Goal: Information Seeking & Learning: Find specific fact

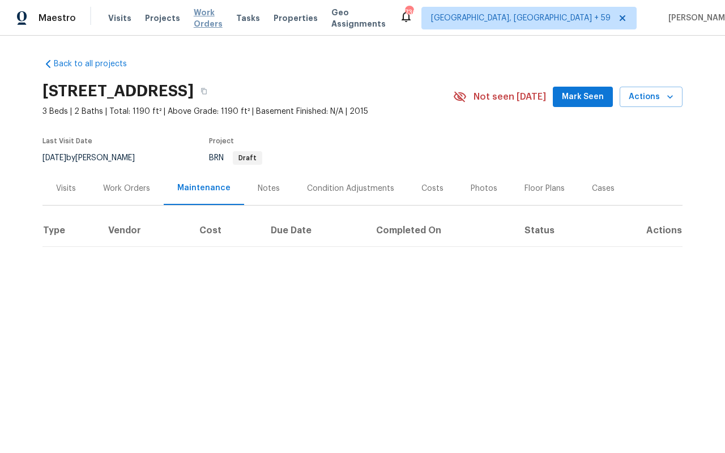
click at [200, 20] on span "Work Orders" at bounding box center [208, 18] width 29 height 23
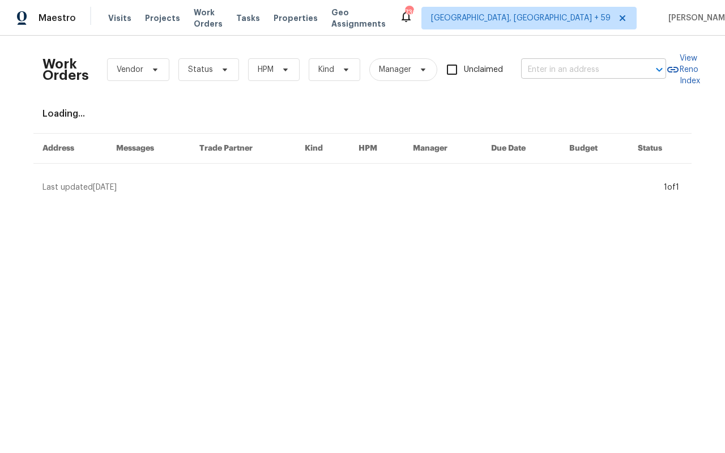
click at [583, 71] on input "text" at bounding box center [577, 70] width 113 height 18
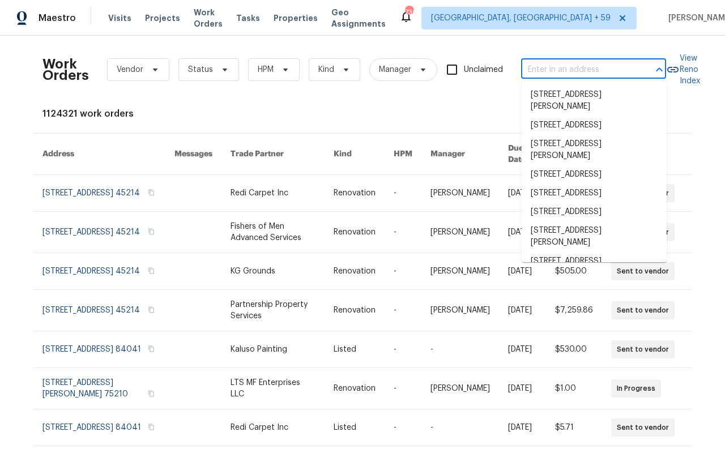
paste input "[STREET_ADDRESS][PERSON_NAME]"
type input "[STREET_ADDRESS][PERSON_NAME]"
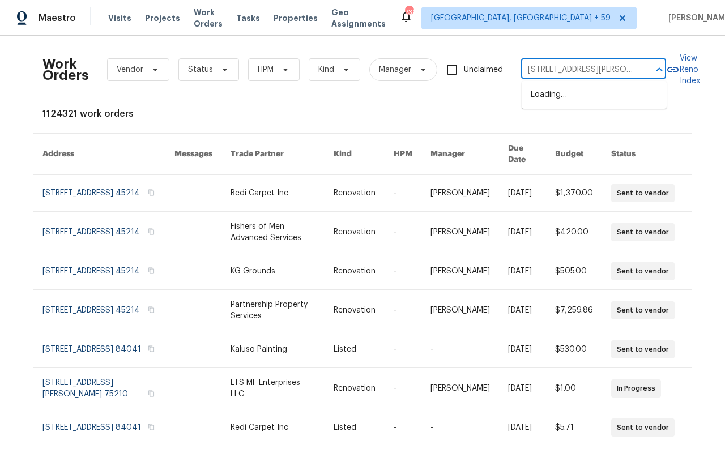
scroll to position [0, 55]
click at [558, 99] on li "[STREET_ADDRESS][PERSON_NAME]" at bounding box center [593, 100] width 145 height 31
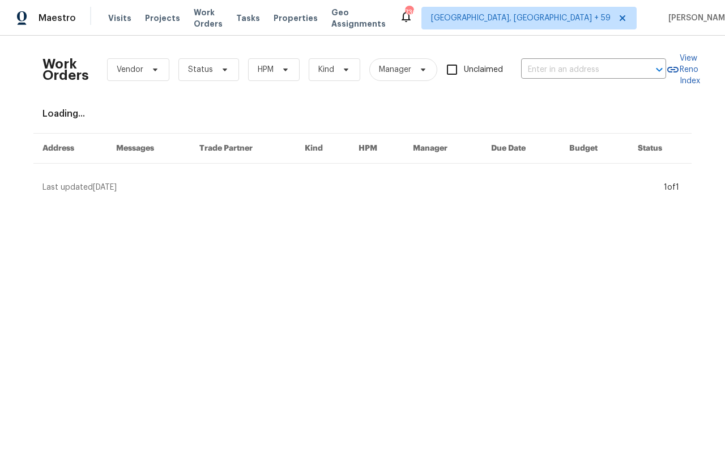
type input "[STREET_ADDRESS][PERSON_NAME]"
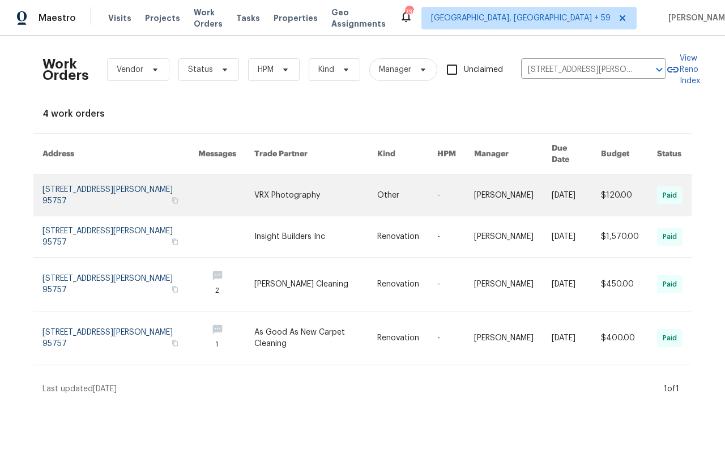
click at [108, 178] on link at bounding box center [120, 195] width 156 height 41
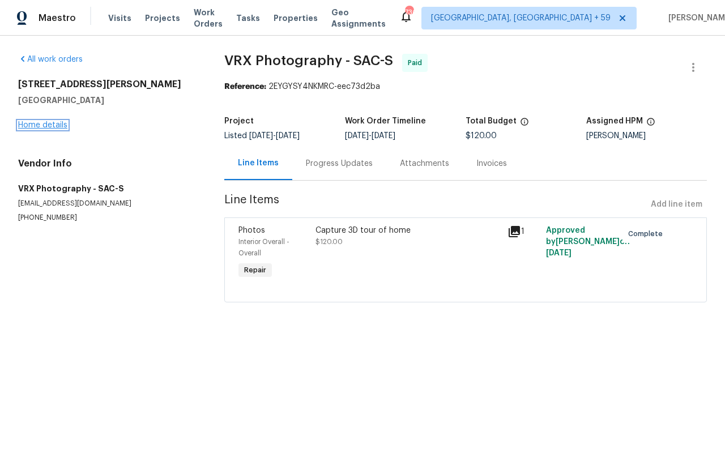
click at [57, 121] on link "Home details" at bounding box center [42, 125] width 49 height 8
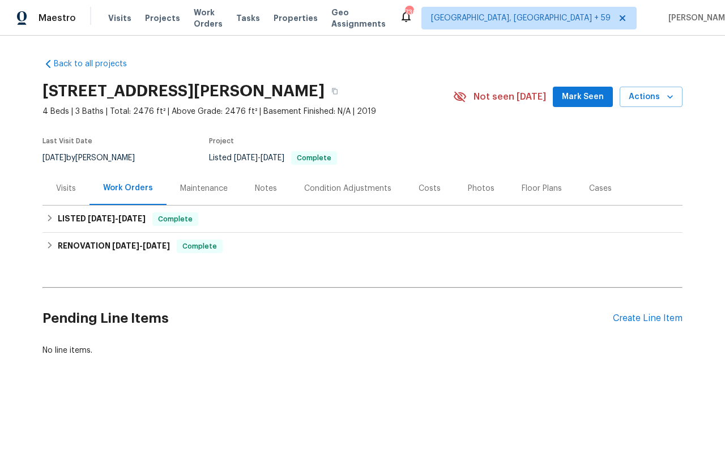
click at [67, 185] on div "Visits" at bounding box center [66, 188] width 20 height 11
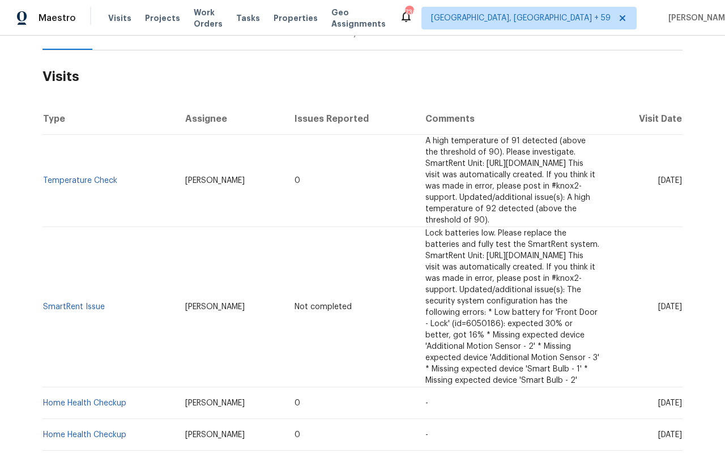
scroll to position [76, 0]
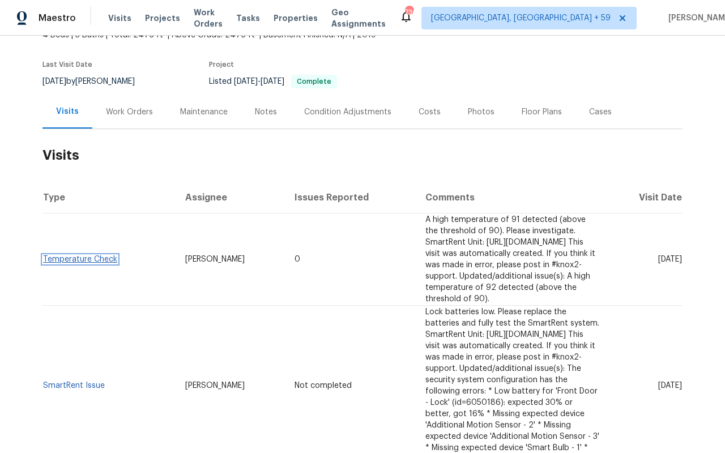
click at [83, 255] on link "Temperature Check" at bounding box center [80, 259] width 74 height 8
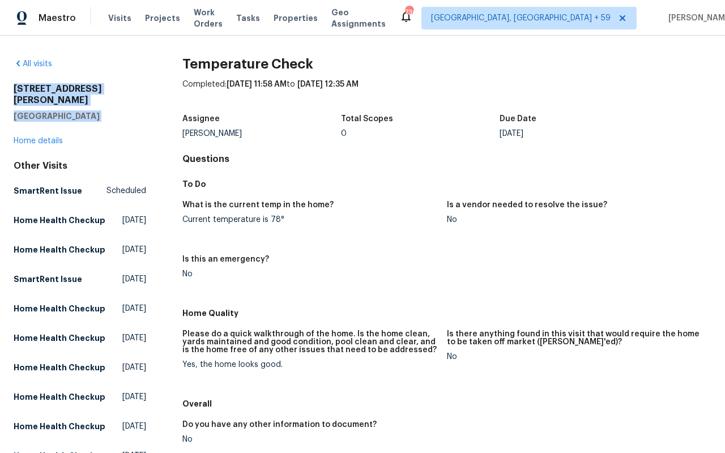
drag, startPoint x: 101, startPoint y: 113, endPoint x: 3, endPoint y: 91, distance: 100.3
click at [3, 91] on div "All visits [STREET_ADDRESS][PERSON_NAME] Home details Other Visits SmartRent Is…" at bounding box center [362, 244] width 725 height 417
copy div "[STREET_ADDRESS][PERSON_NAME]"
click at [270, 137] on div "[PERSON_NAME]" at bounding box center [261, 134] width 159 height 8
